Goal: Information Seeking & Learning: Check status

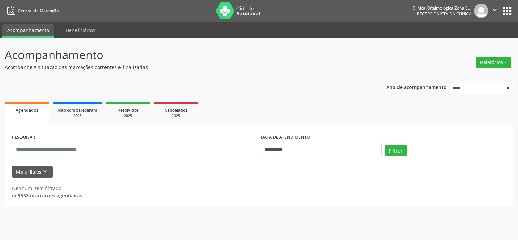
select select "*"
click at [42, 175] on icon "keyboard_arrow_down" at bounding box center [45, 172] width 8 height 8
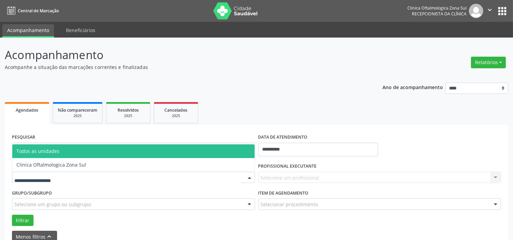
click at [72, 173] on div at bounding box center [133, 178] width 243 height 12
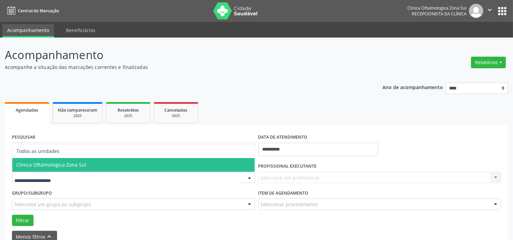
click at [79, 163] on span "Clinica Oftalmologica Zona Sul" at bounding box center [51, 165] width 70 height 6
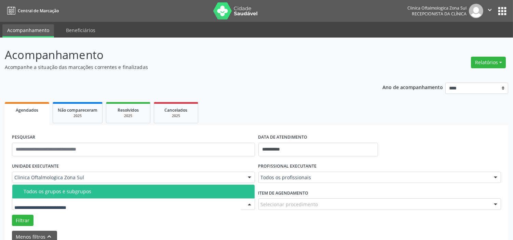
click at [91, 201] on div at bounding box center [133, 204] width 243 height 12
click at [90, 193] on div "Todos os grupos e subgrupos" at bounding box center [137, 191] width 227 height 5
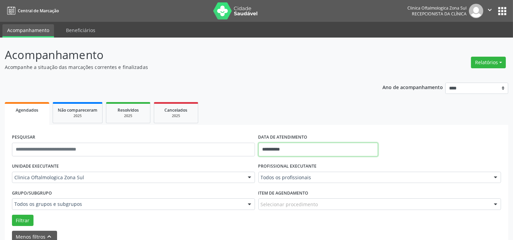
click at [329, 150] on input "**********" at bounding box center [318, 150] width 120 height 14
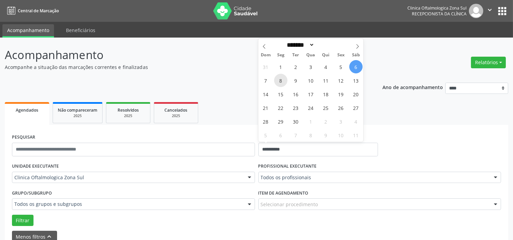
click at [279, 80] on span "8" at bounding box center [280, 80] width 13 height 13
type input "**********"
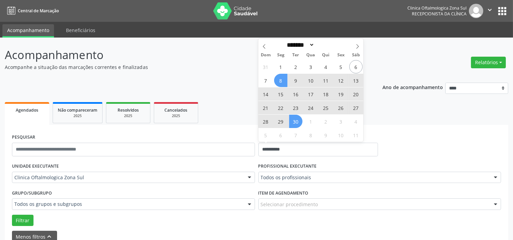
click at [298, 121] on span "30" at bounding box center [295, 121] width 13 height 13
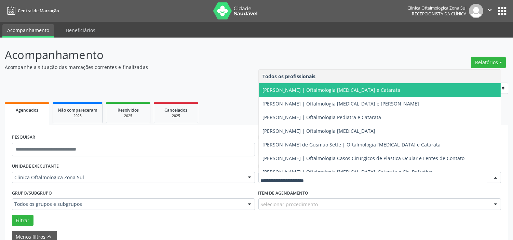
click at [294, 90] on span "[PERSON_NAME] | Oftalmologia [MEDICAL_DATA] e Catarata" at bounding box center [332, 90] width 138 height 6
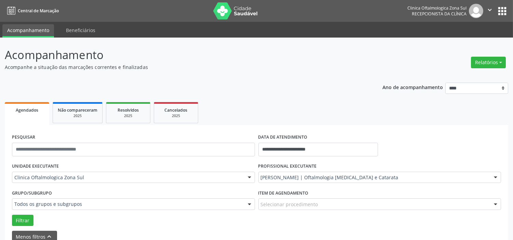
click at [20, 214] on div "Grupo/Subgrupo Todos os grupos e subgrupos Todos os grupos e subgrupos Nenhum r…" at bounding box center [133, 201] width 246 height 27
click at [22, 216] on button "Filtrar" at bounding box center [23, 221] width 22 height 12
click at [312, 173] on div "[PERSON_NAME] | Oftalmologia [MEDICAL_DATA] e Catarata" at bounding box center [379, 178] width 243 height 12
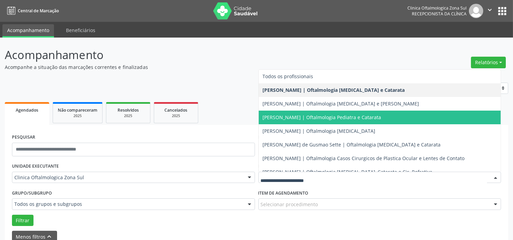
scroll to position [62, 0]
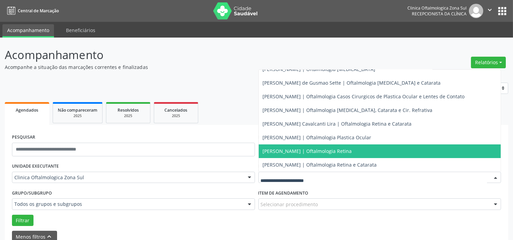
click at [298, 148] on span "[PERSON_NAME] | Oftalmologia Retina" at bounding box center [307, 151] width 89 height 6
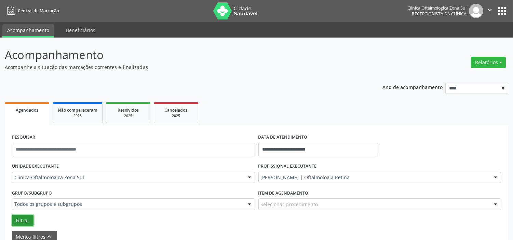
click at [26, 221] on button "Filtrar" at bounding box center [23, 221] width 22 height 12
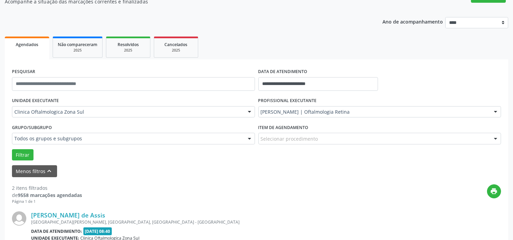
scroll to position [0, 0]
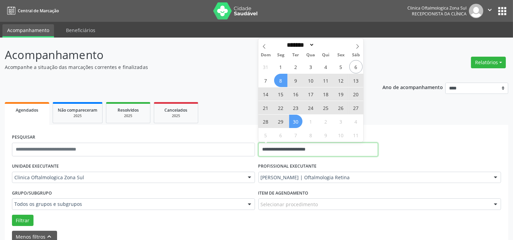
click at [308, 151] on input "**********" at bounding box center [318, 150] width 120 height 14
click at [360, 48] on span at bounding box center [358, 45] width 12 height 12
select select "*"
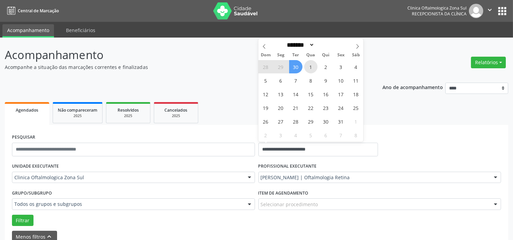
click at [313, 68] on span "1" at bounding box center [310, 66] width 13 height 13
type input "**********"
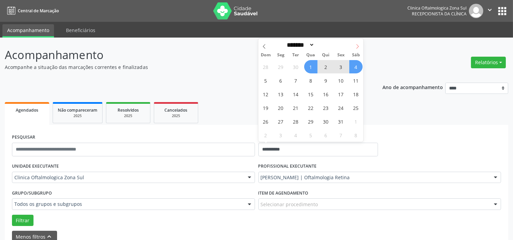
click at [358, 45] on icon at bounding box center [357, 46] width 5 height 5
select select "**"
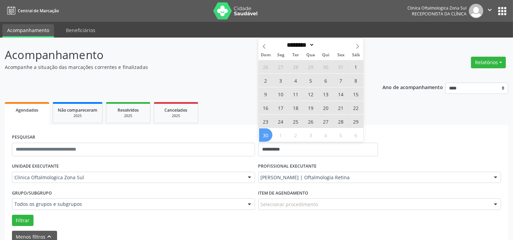
click at [261, 138] on span "30" at bounding box center [265, 134] width 13 height 13
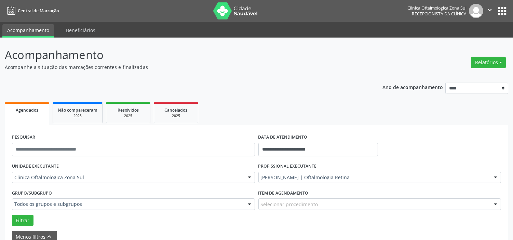
click at [297, 173] on div "[PERSON_NAME] | Oftalmologia Retina" at bounding box center [379, 178] width 243 height 12
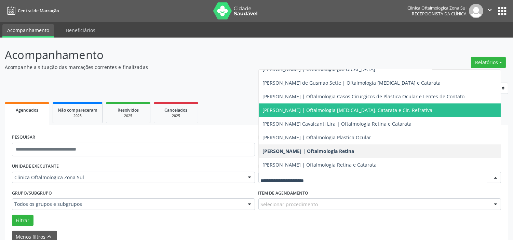
click at [307, 105] on span "[PERSON_NAME] | Oftalmologia [MEDICAL_DATA], Catarata e Cir. Refrativa" at bounding box center [380, 111] width 242 height 14
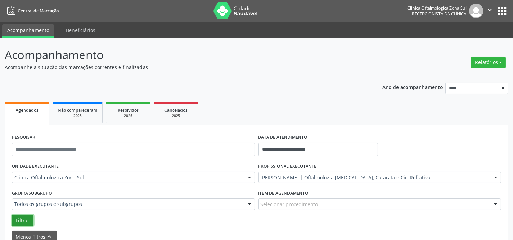
click at [25, 216] on button "Filtrar" at bounding box center [23, 221] width 22 height 12
click at [489, 10] on icon "" at bounding box center [490, 10] width 8 height 8
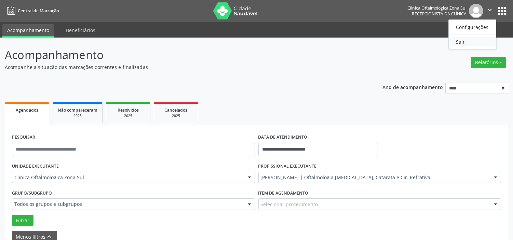
click at [471, 45] on link "Sair" at bounding box center [472, 42] width 47 height 10
